Goal: Book appointment/travel/reservation

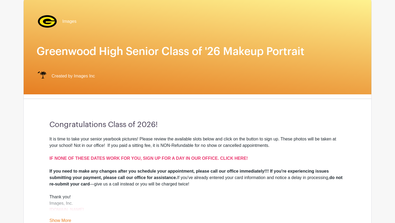
scroll to position [81, 0]
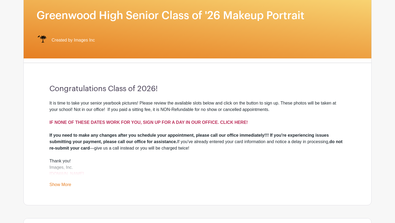
click at [176, 121] on strong "IF NONE OF THESE DATES WORK FOR YOU, SIGN UP FOR A DAY IN OUR OFFICE. CLICK HER…" at bounding box center [148, 122] width 198 height 5
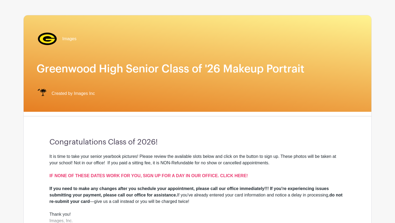
scroll to position [88, 0]
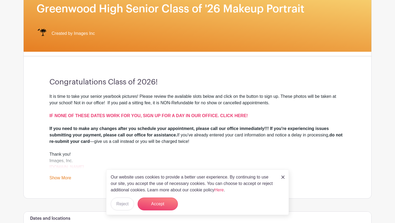
click at [56, 180] on link "Show More" at bounding box center [60, 179] width 22 height 7
click at [151, 116] on strong "IF NONE OF THESE DATES WORK FOR YOU, SIGN UP FOR A DAY IN OUR OFFICE. CLICK HER…" at bounding box center [148, 116] width 198 height 5
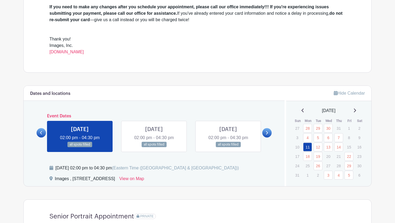
scroll to position [226, 0]
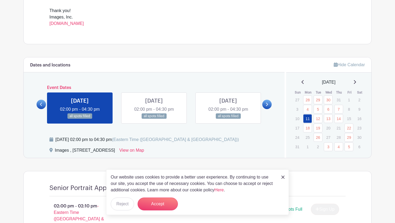
click at [266, 105] on icon at bounding box center [266, 105] width 2 height 4
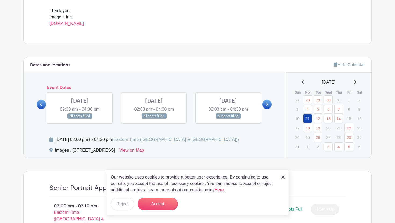
click at [266, 105] on icon at bounding box center [266, 105] width 2 height 4
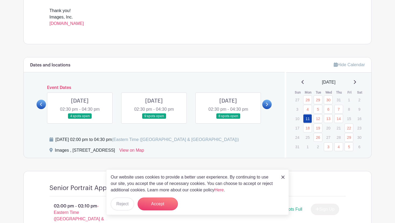
click at [41, 105] on icon at bounding box center [41, 105] width 2 height 4
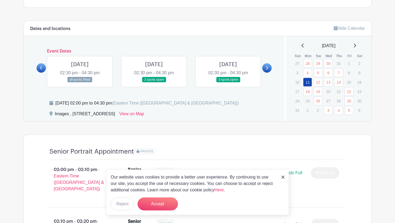
scroll to position [262, 0]
click at [228, 83] on link at bounding box center [228, 83] width 0 height 0
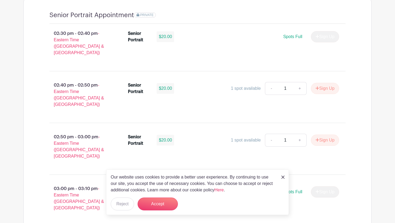
scroll to position [398, 0]
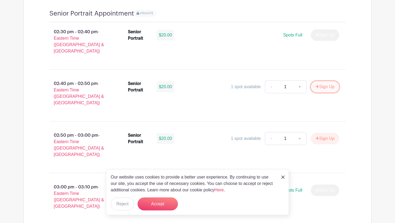
click at [334, 81] on button "Sign Up" at bounding box center [325, 86] width 28 height 11
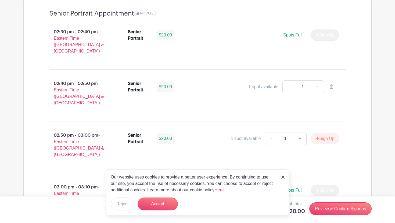
click at [281, 176] on img at bounding box center [282, 177] width 3 height 3
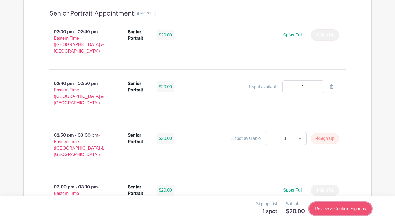
click at [317, 208] on link "Review & Confirm Signups" at bounding box center [340, 209] width 62 height 13
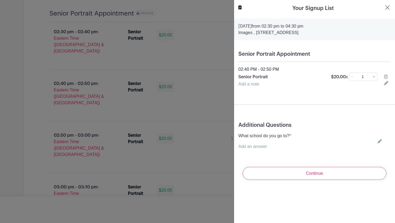
click at [382, 141] on div "What school do you go to? * Add an answer Choose your answer Boiling Springs Hi…" at bounding box center [314, 141] width 152 height 17
click at [378, 141] on icon at bounding box center [379, 141] width 4 height 4
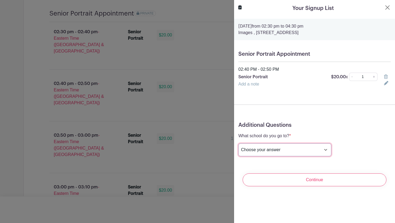
click at [289, 154] on select "Choose your answer Boiling Springs High Broome High Byrnes High Chesnee High Cl…" at bounding box center [284, 150] width 93 height 13
select select "3946"
click at [238, 144] on select "Choose your answer Boiling Springs High Broome High Byrnes High Chesnee High Cl…" at bounding box center [284, 150] width 93 height 13
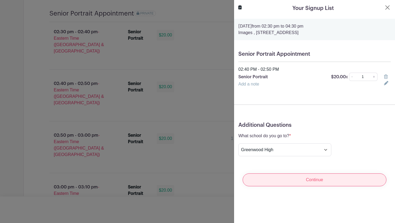
click at [279, 183] on input "Continue" at bounding box center [314, 180] width 144 height 13
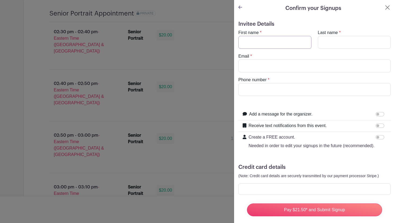
click at [267, 44] on input "First name" at bounding box center [274, 42] width 73 height 13
type input "Rebecca"
click at [365, 48] on input "Last name" at bounding box center [354, 42] width 73 height 13
type input "Merrill"
click at [330, 70] on input "Email" at bounding box center [314, 66] width 152 height 13
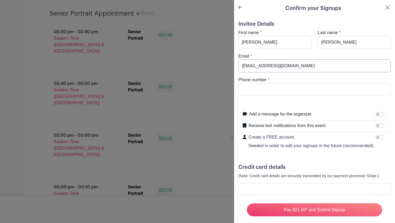
type input "merrre52@gwd50.org"
click at [302, 88] on input "Phone number" at bounding box center [314, 89] width 152 height 13
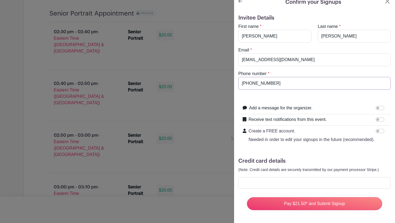
type input "864-941-7485"
click at [380, 119] on input "Receive text notifications from this event." at bounding box center [379, 120] width 9 height 4
checkbox input "true"
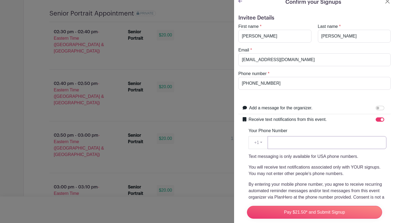
click at [337, 147] on input "Your Phone Number" at bounding box center [326, 142] width 119 height 13
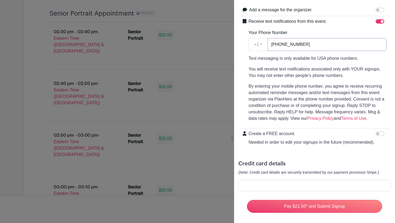
scroll to position [107, 0]
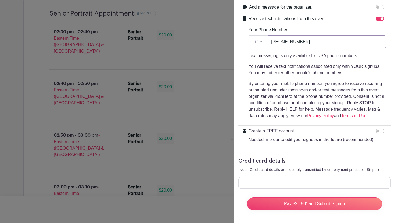
type input "864-941-7485"
click at [377, 131] on input "Create a FREE account. Needed in order to edit your signups in the future (reco…" at bounding box center [379, 131] width 9 height 4
checkbox input "true"
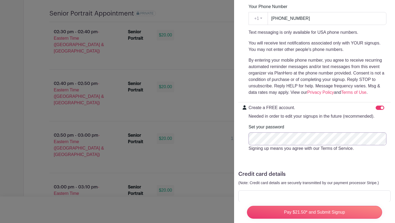
scroll to position [144, 0]
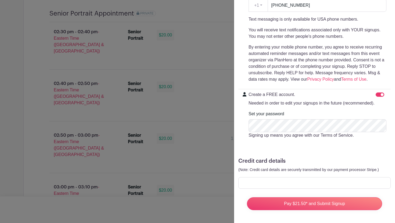
click at [311, 179] on div at bounding box center [314, 183] width 152 height 12
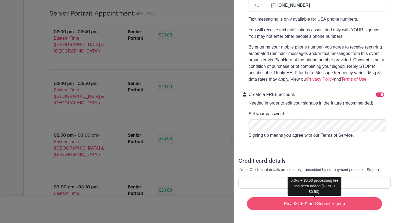
click at [320, 205] on input "Pay $21.50* and Submit Signup" at bounding box center [314, 204] width 135 height 13
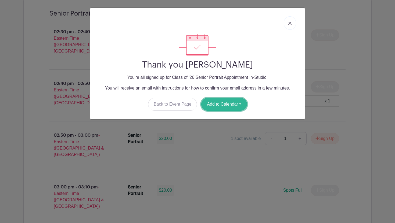
click at [231, 108] on button "Add to Calendar" at bounding box center [224, 104] width 46 height 13
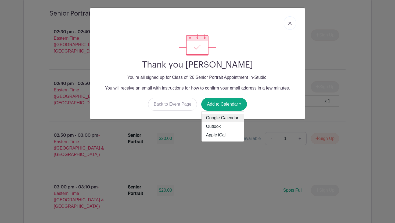
click at [228, 121] on link "Google Calendar" at bounding box center [222, 118] width 42 height 9
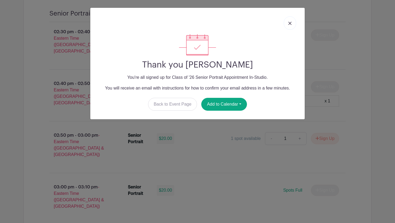
click at [293, 23] on link at bounding box center [289, 22] width 12 height 13
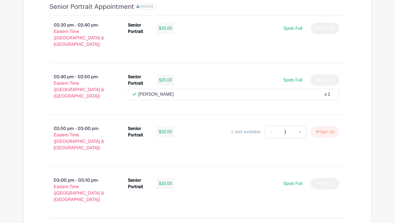
scroll to position [405, 0]
click at [188, 51] on div "02:30 pm - 02:40 pm - Eastern Time (US & Canada) Senior Portrait $20.00 Spots F…" at bounding box center [198, 36] width 322 height 43
